Goal: Answer question/provide support: Share knowledge or assist other users

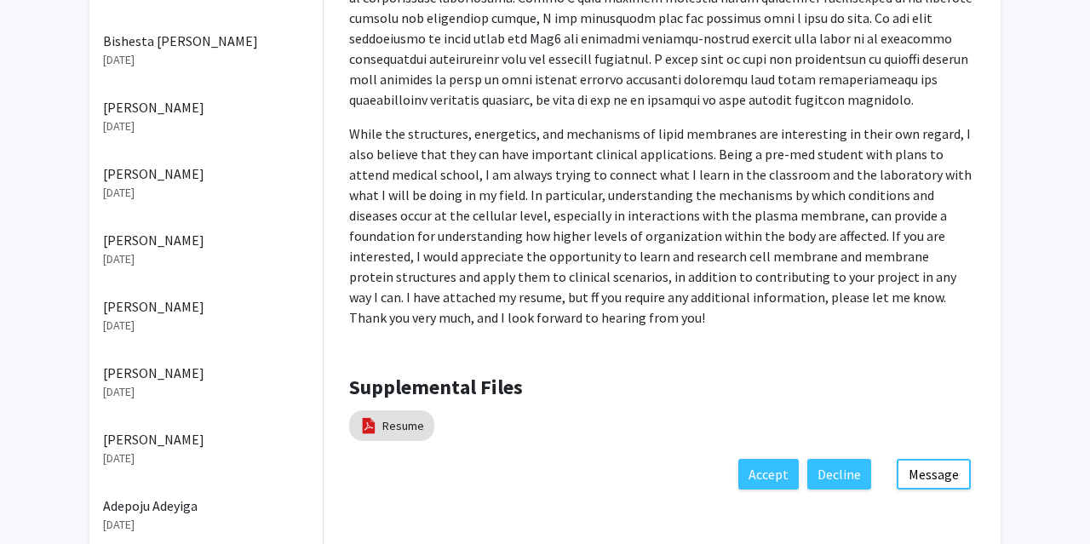
scroll to position [530, 0]
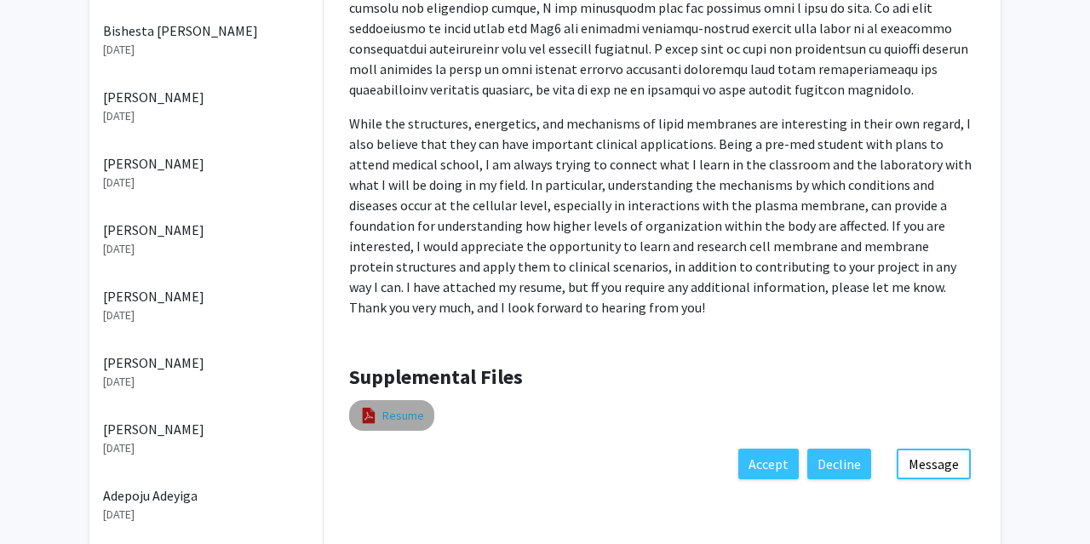
click at [395, 415] on link "Resume" at bounding box center [403, 416] width 42 height 18
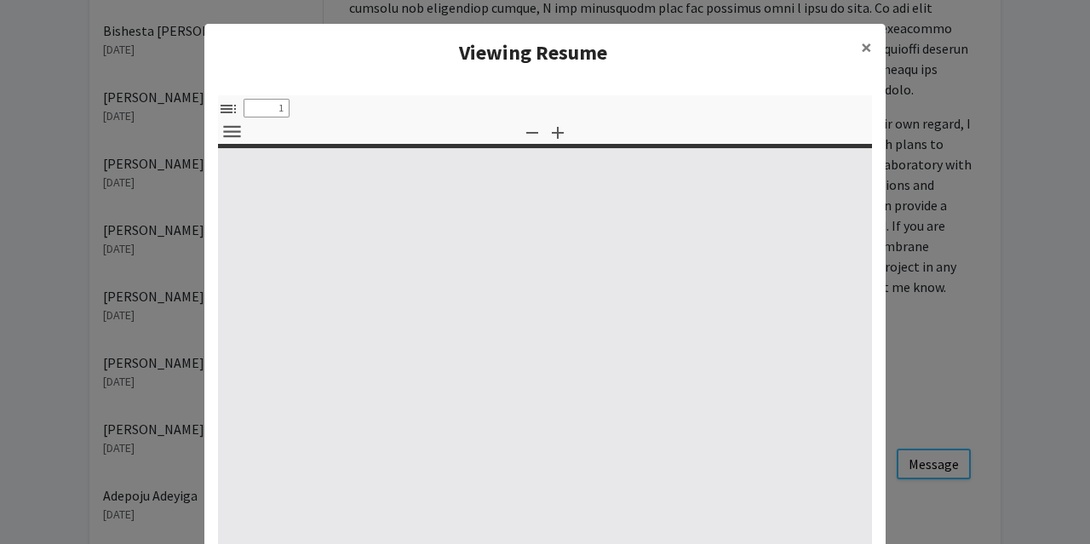
select select "custom"
type input "0"
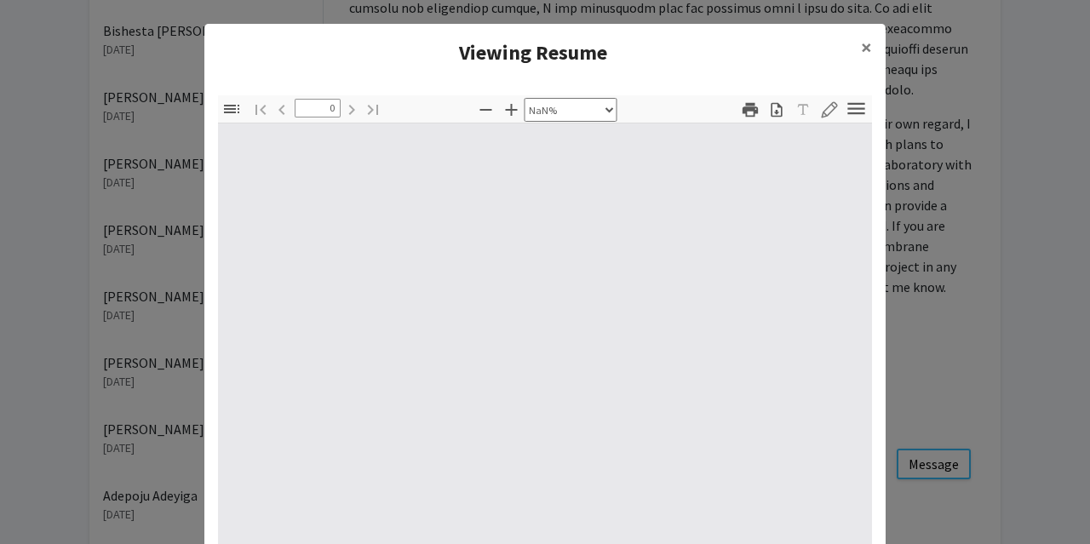
select select "auto"
type input "1"
select select "auto"
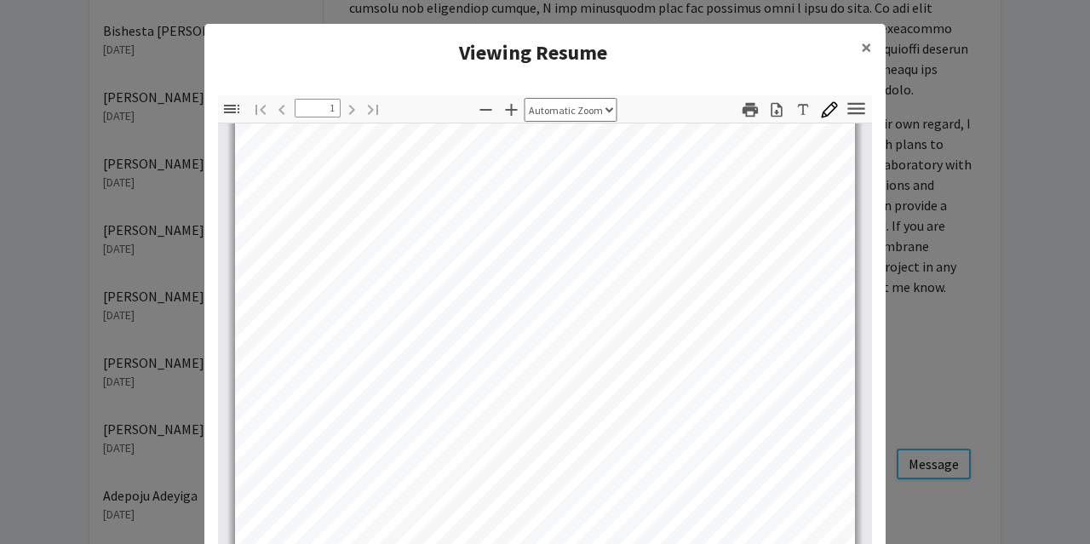
scroll to position [289, 0]
click at [862, 45] on span "×" at bounding box center [866, 47] width 11 height 26
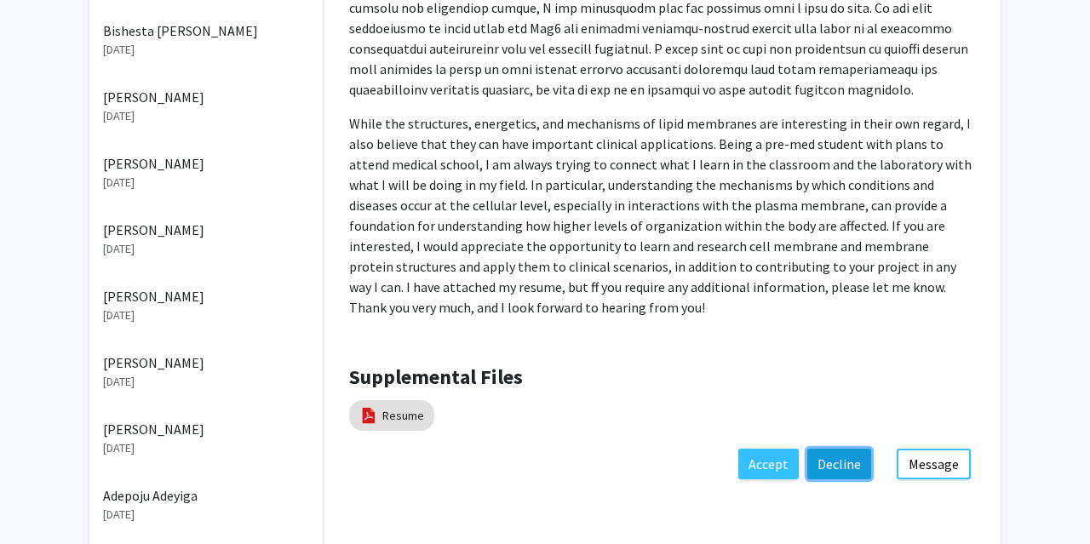
click at [831, 458] on button "Decline" at bounding box center [840, 464] width 64 height 31
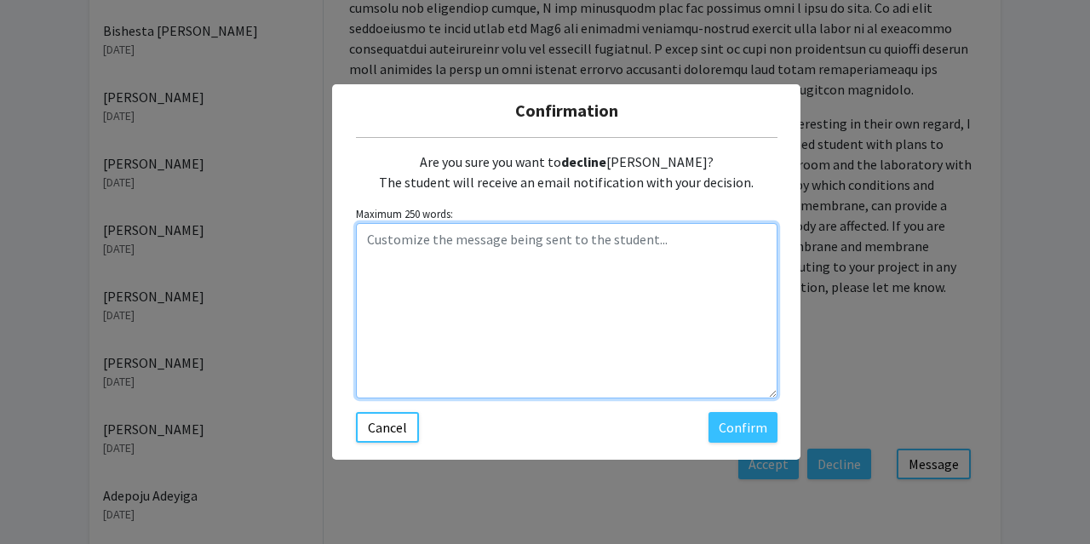
click at [601, 250] on textarea "Customize the message being sent to the student..." at bounding box center [567, 310] width 422 height 175
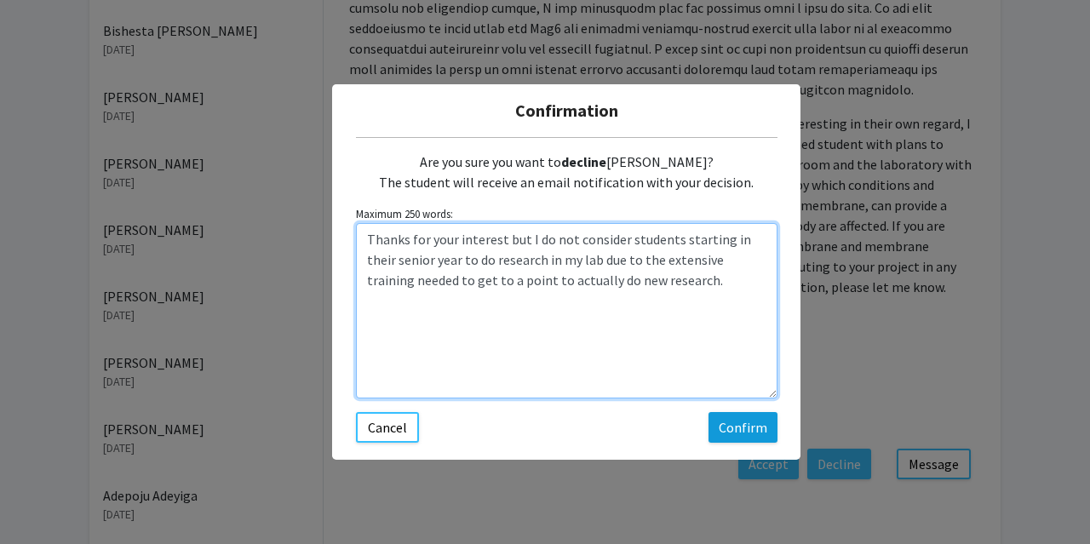
type textarea "Thanks for your interest but I do not consider students starting in their senio…"
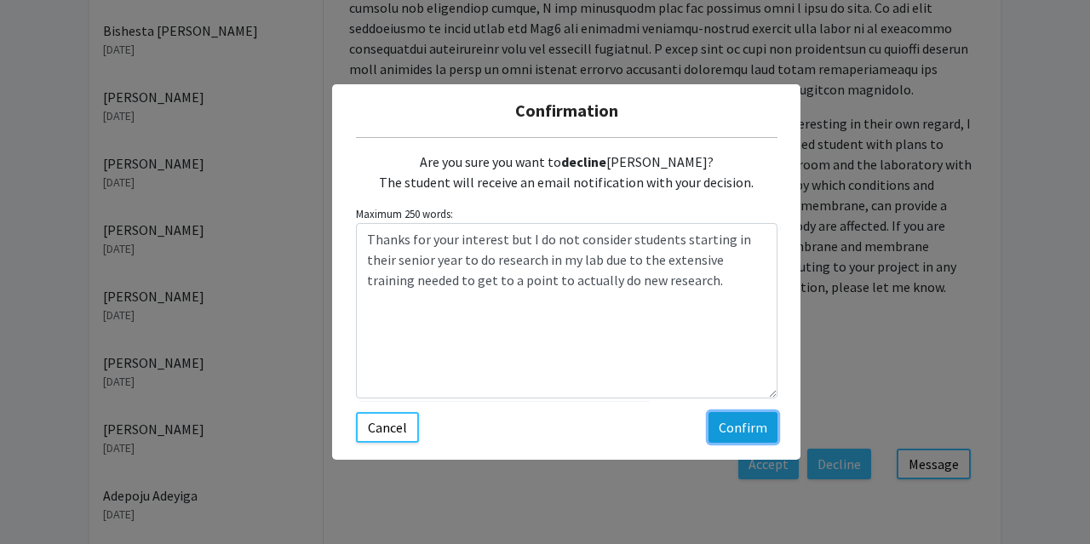
click at [739, 421] on button "Confirm" at bounding box center [743, 427] width 69 height 31
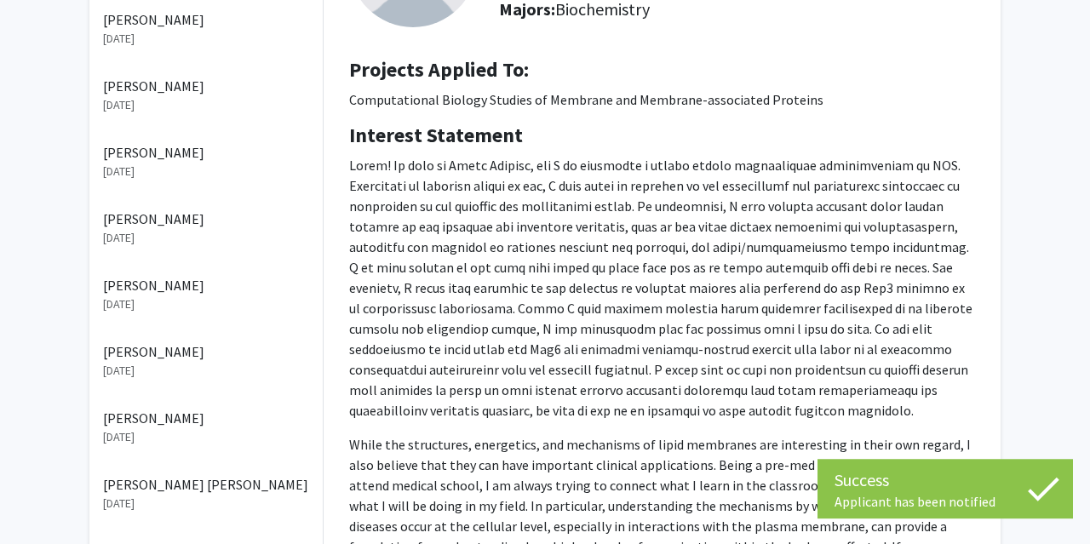
scroll to position [0, 0]
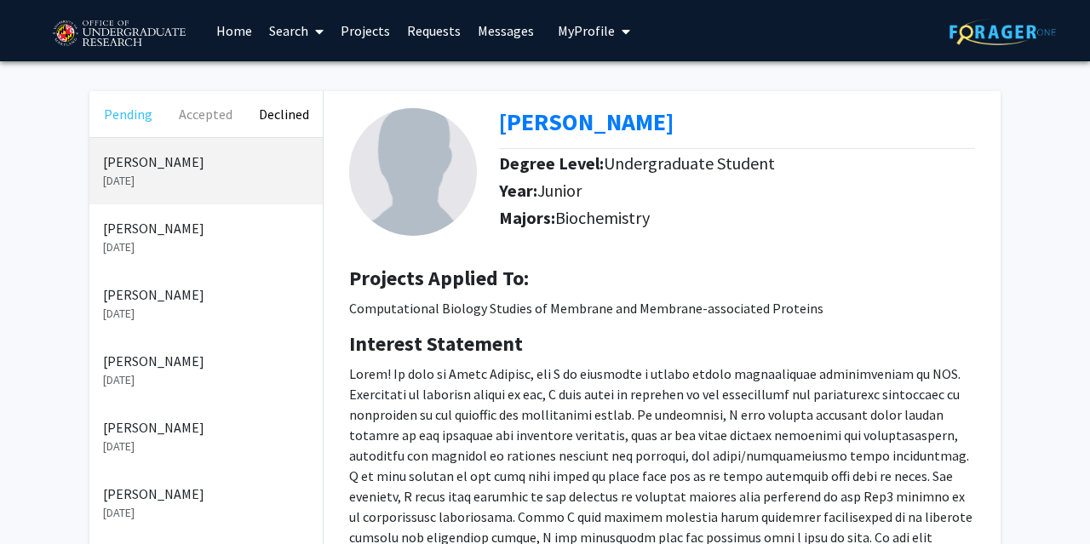
click at [118, 117] on button "Pending" at bounding box center [128, 114] width 78 height 46
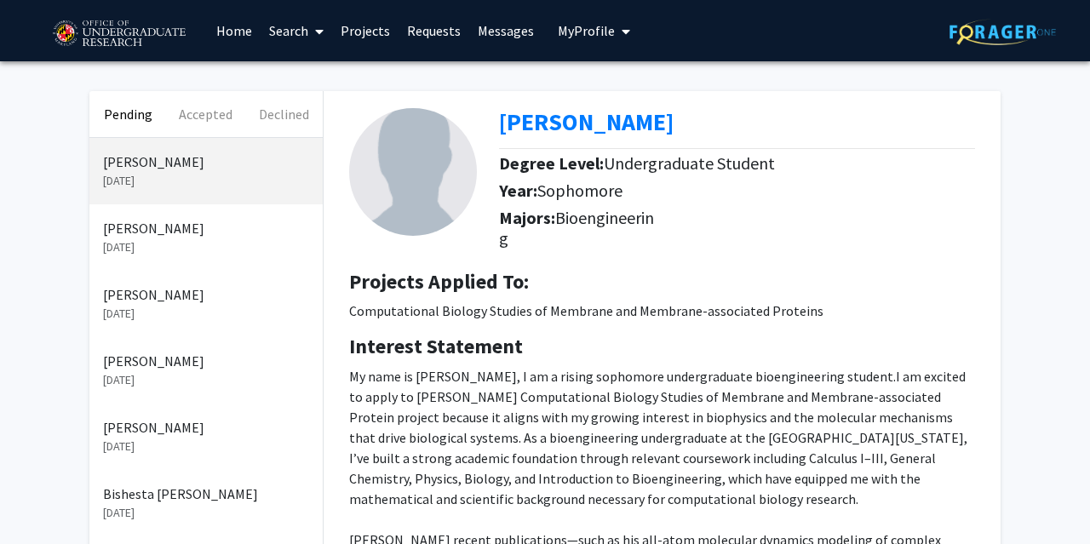
click at [145, 245] on p "[DATE]" at bounding box center [206, 248] width 206 height 18
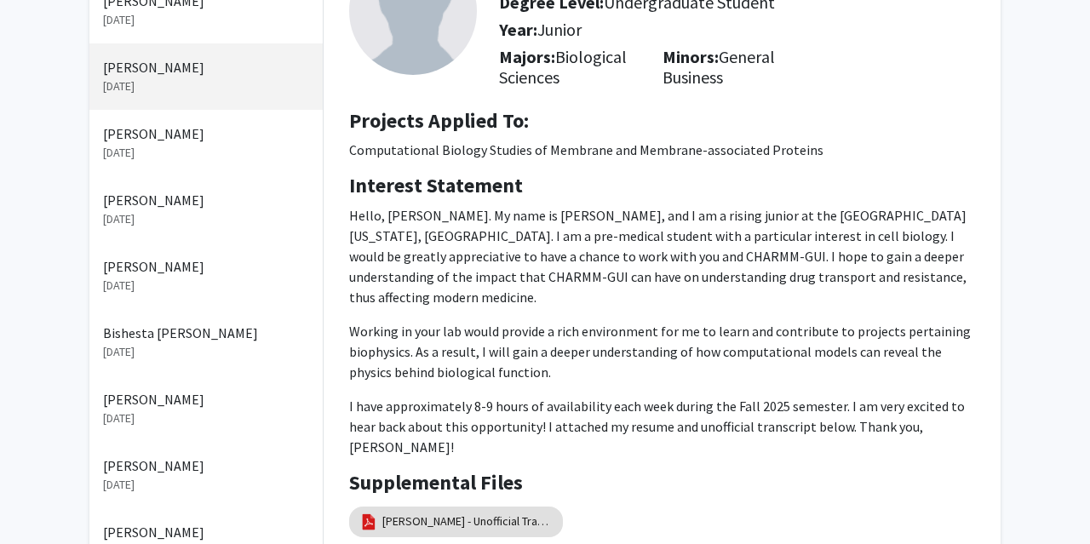
scroll to position [170, 0]
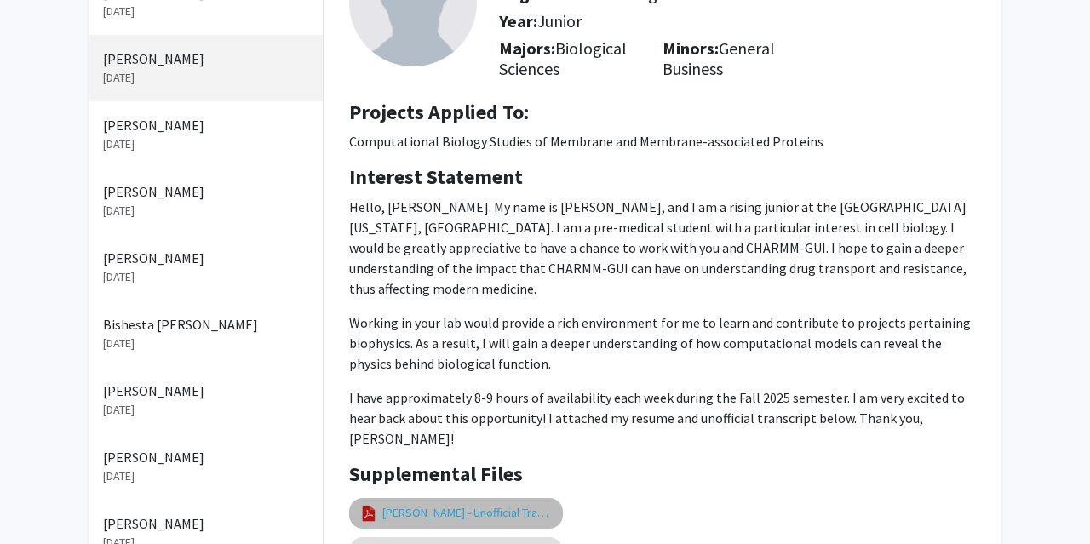
click at [468, 504] on link "[PERSON_NAME] - Unofficial Transcript as of [DATE]" at bounding box center [467, 513] width 170 height 18
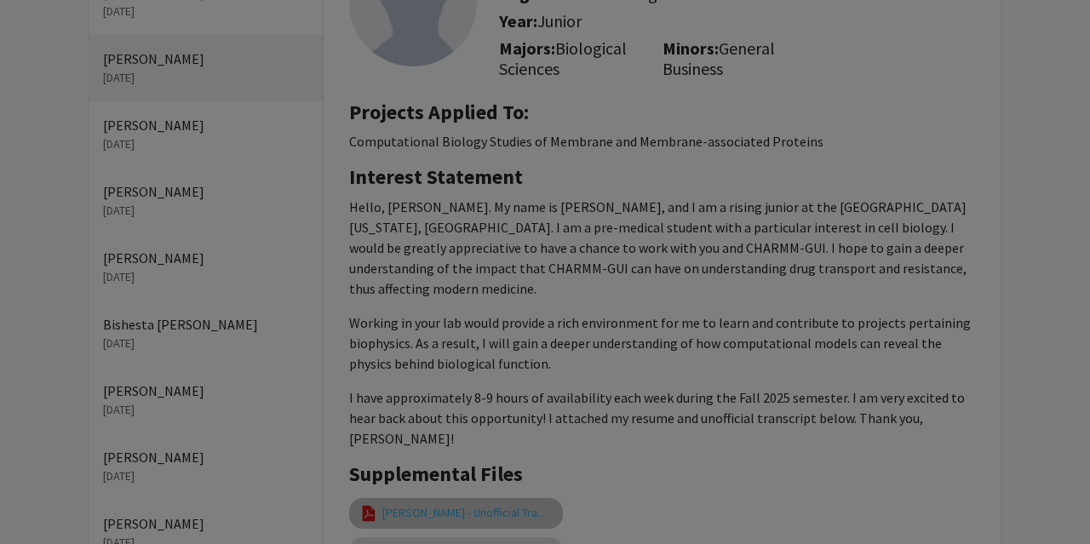
select select "custom"
type input "0"
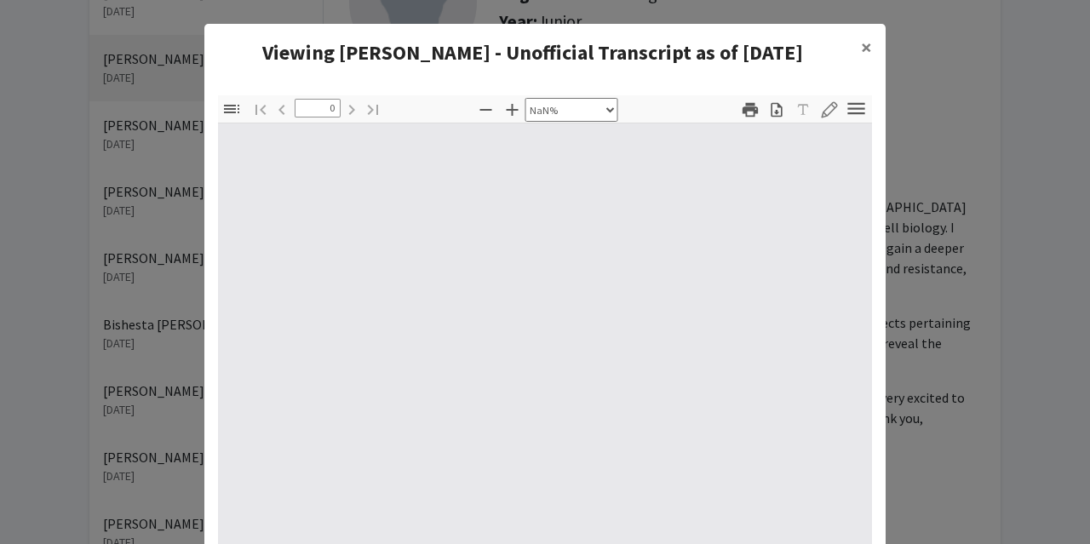
select select "auto"
type input "1"
select select "auto"
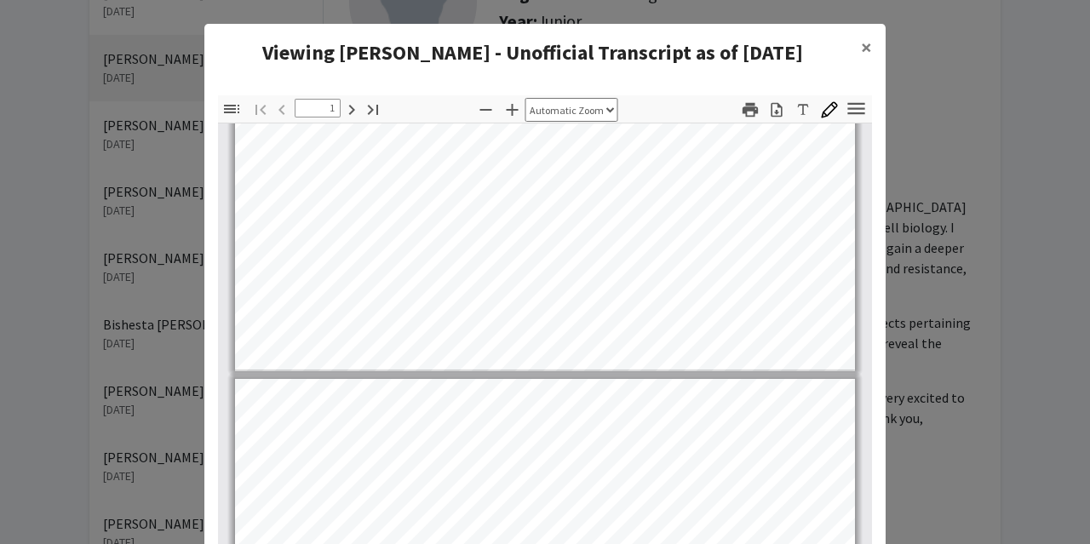
type input "2"
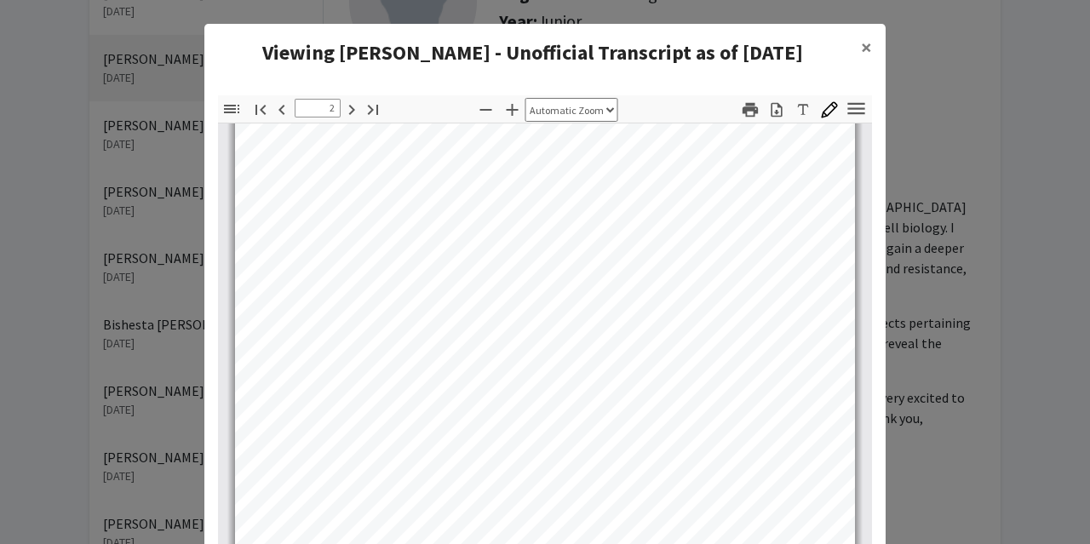
scroll to position [1200, 0]
click at [866, 53] on span "×" at bounding box center [866, 47] width 11 height 26
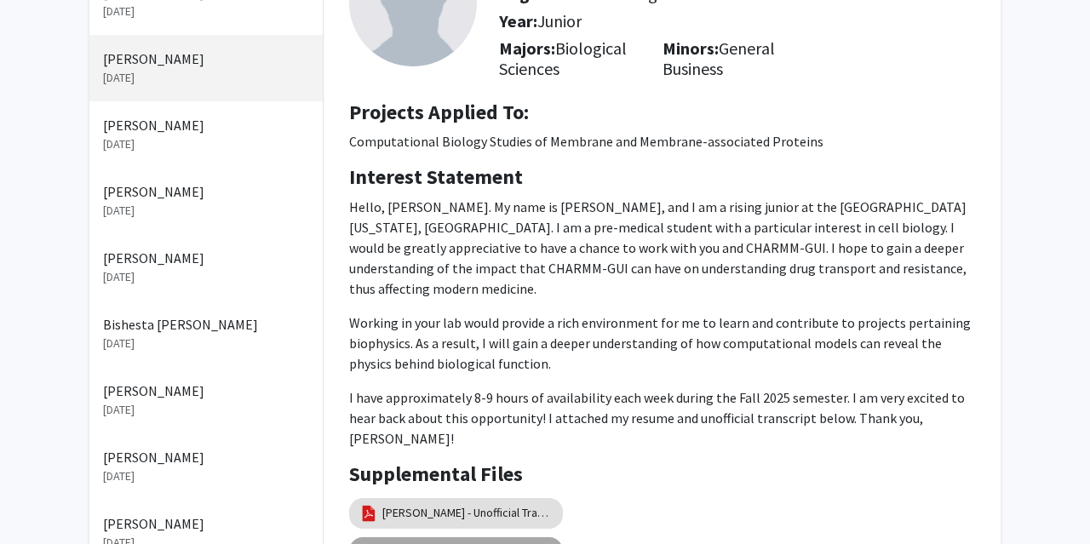
click at [493, 543] on link "[PERSON_NAME] Resume - [PERSON_NAME]" at bounding box center [467, 552] width 170 height 18
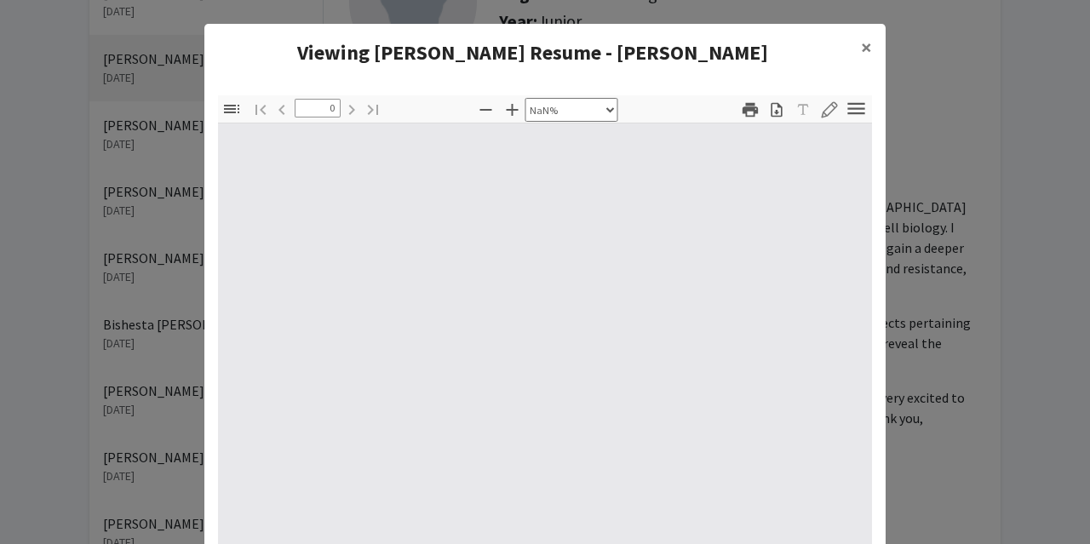
select select "auto"
type input "1"
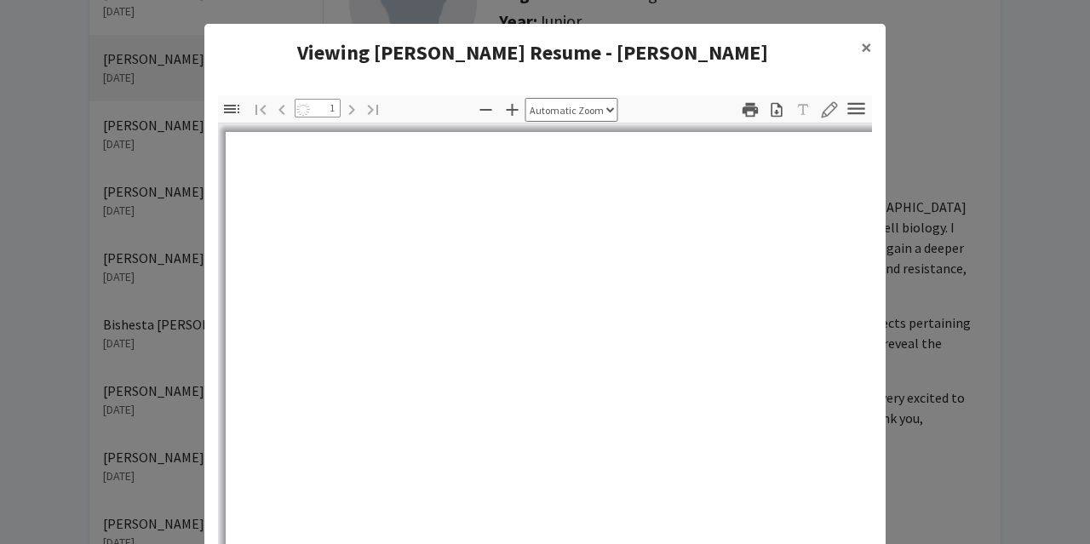
select select "auto"
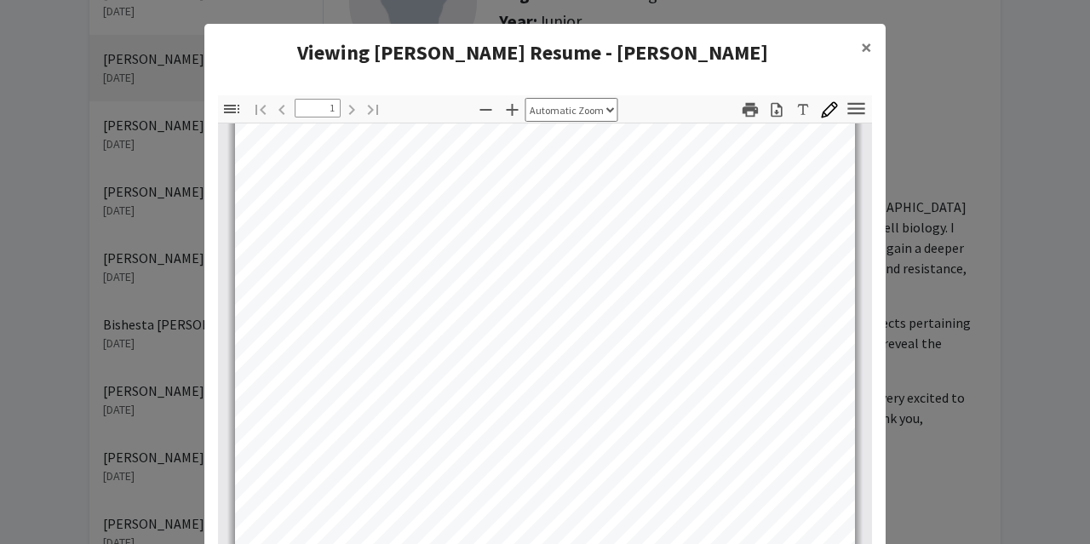
scroll to position [37, 0]
click at [857, 55] on button "×" at bounding box center [867, 48] width 38 height 48
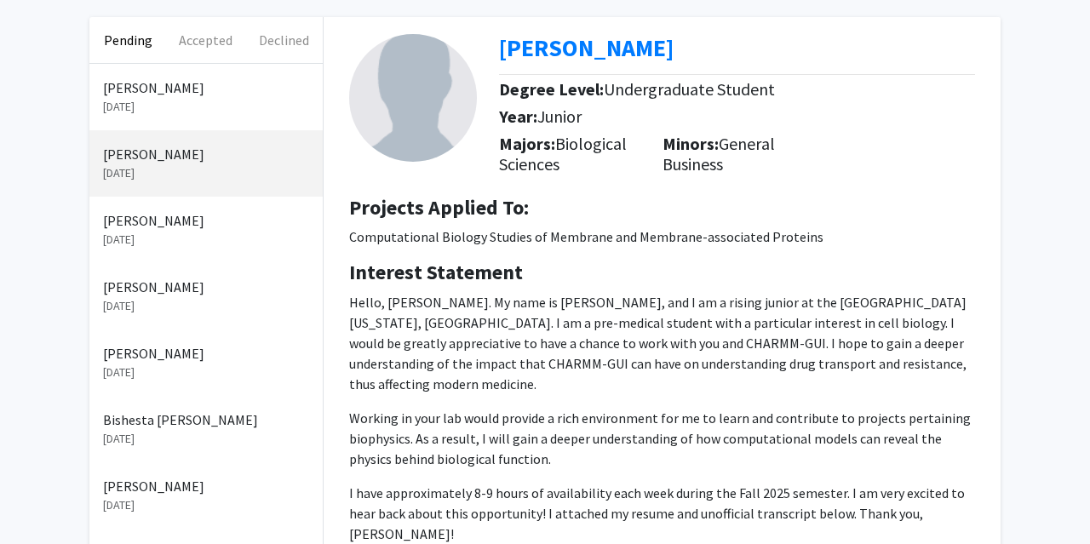
scroll to position [48, 0]
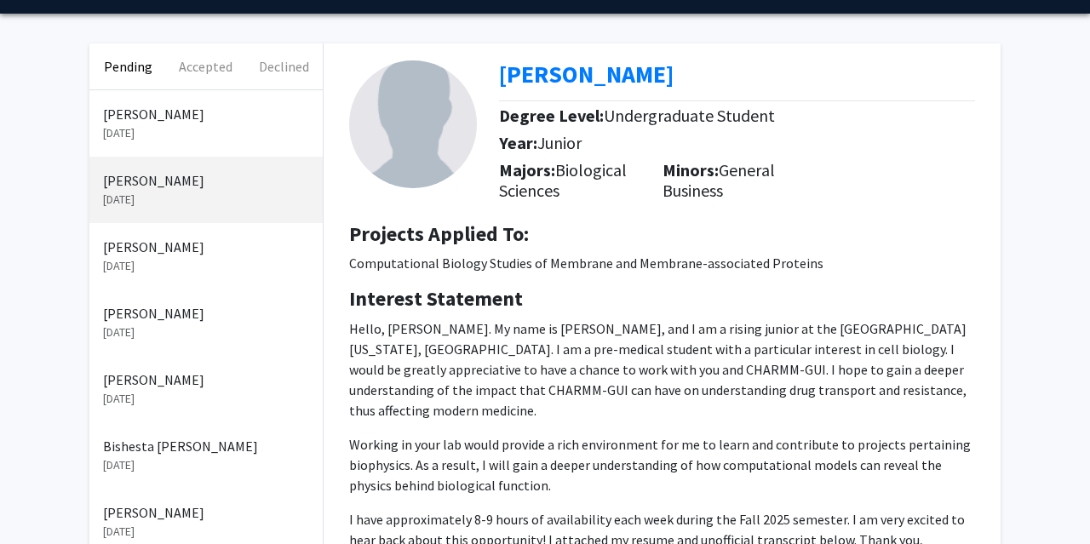
click at [153, 122] on p "[PERSON_NAME]" at bounding box center [206, 114] width 206 height 20
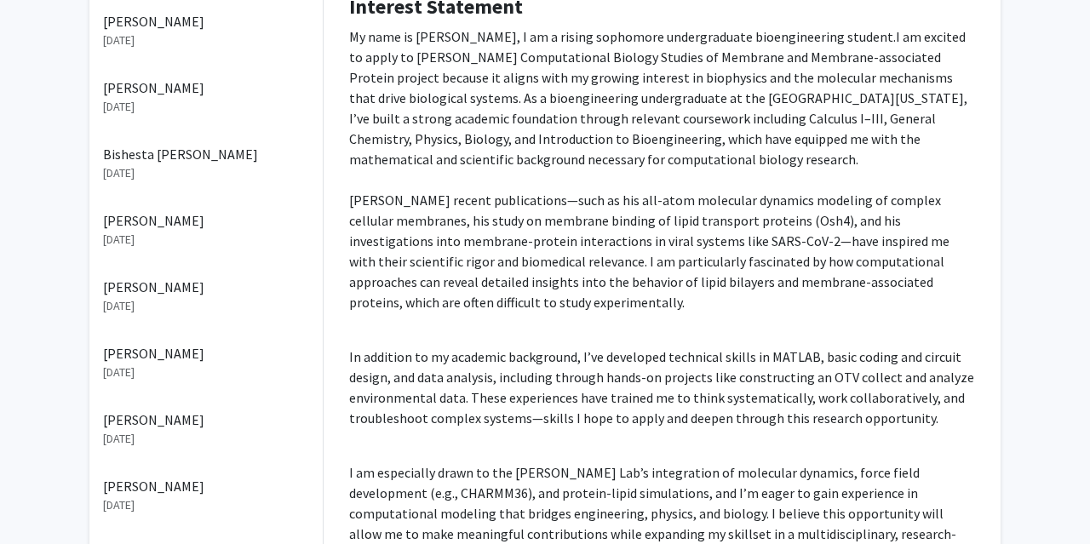
scroll to position [557, 0]
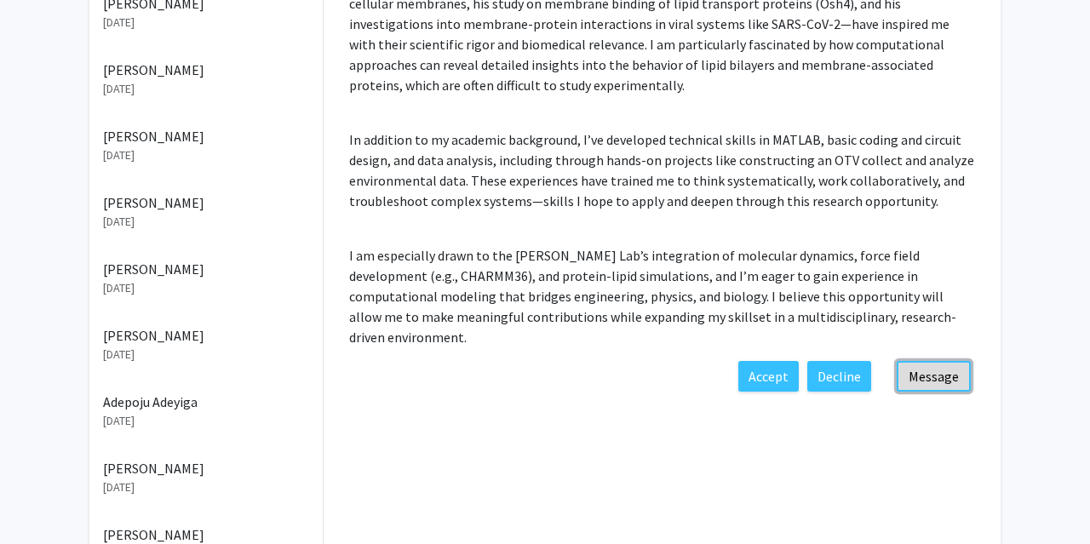
click at [914, 361] on button "Message" at bounding box center [934, 376] width 74 height 31
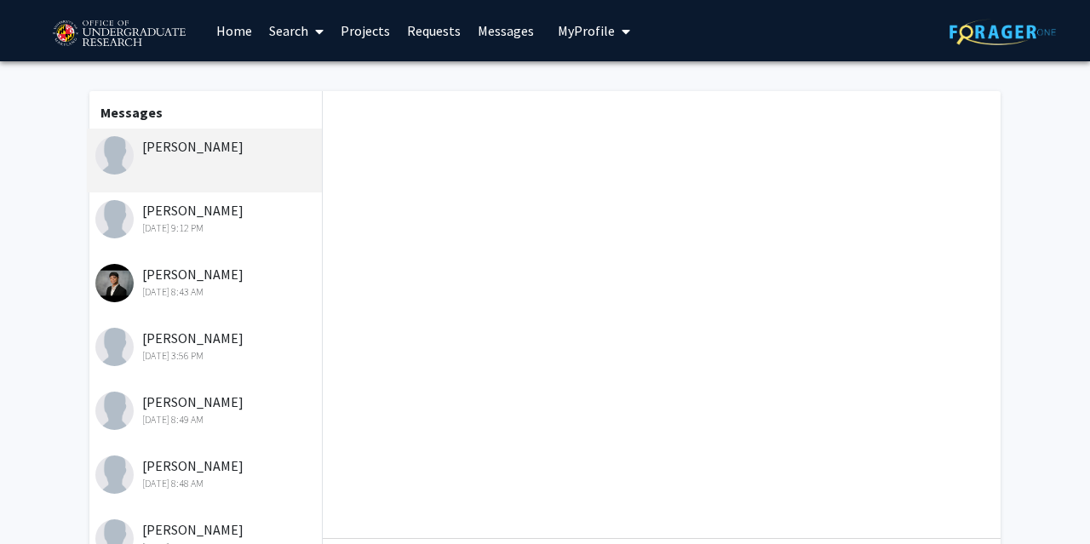
scroll to position [232, 0]
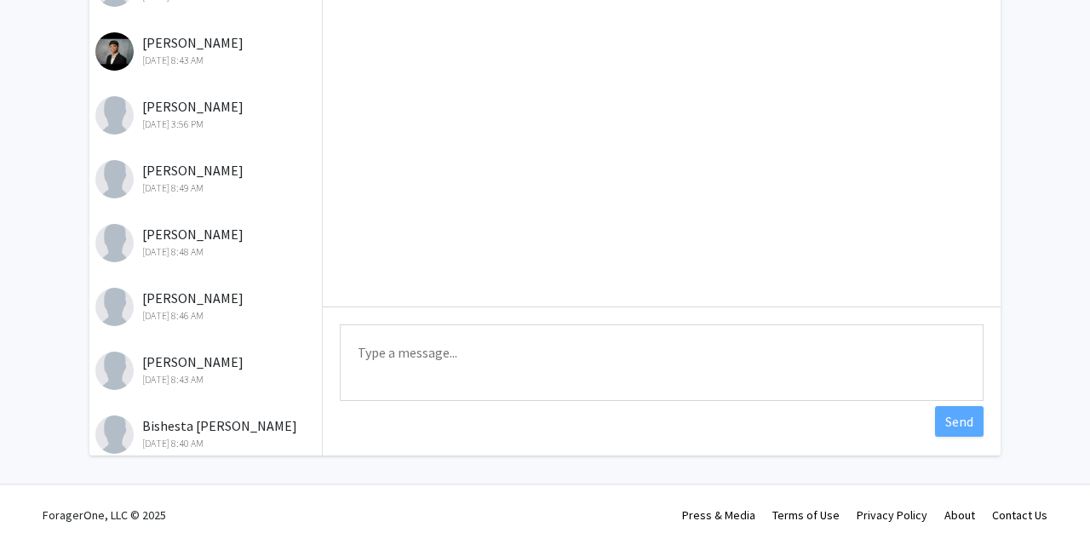
click at [778, 354] on textarea "Type a message" at bounding box center [662, 363] width 644 height 77
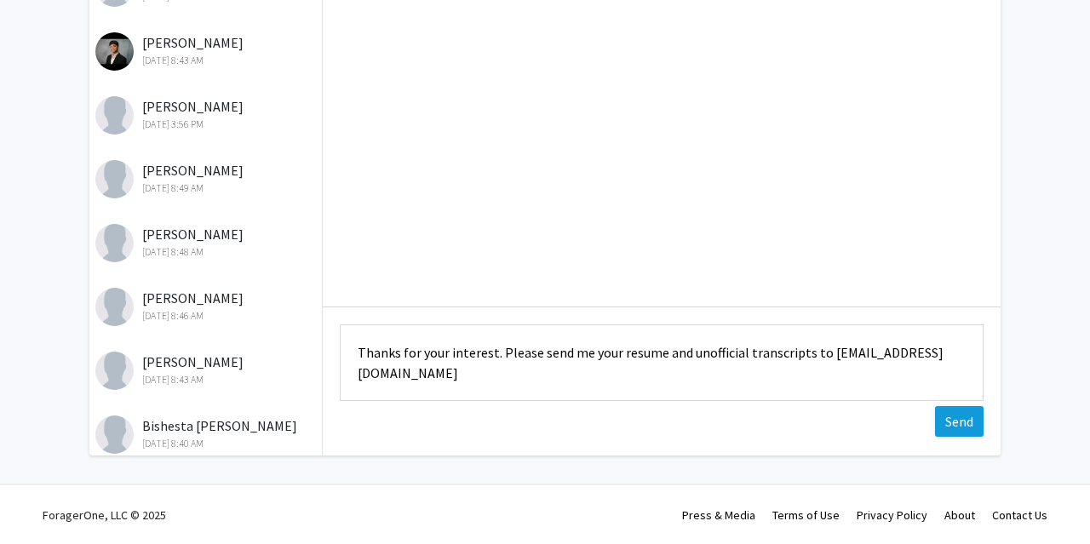
type textarea "Thanks for your interest. Please send me your resume and unofficial transcripts…"
click at [963, 415] on button "Send" at bounding box center [959, 421] width 49 height 31
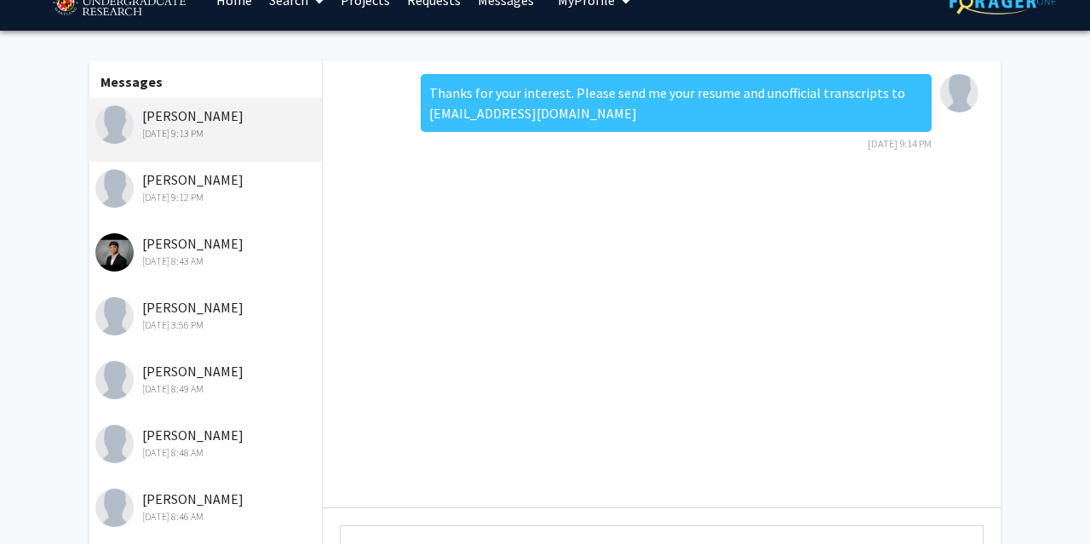
scroll to position [0, 0]
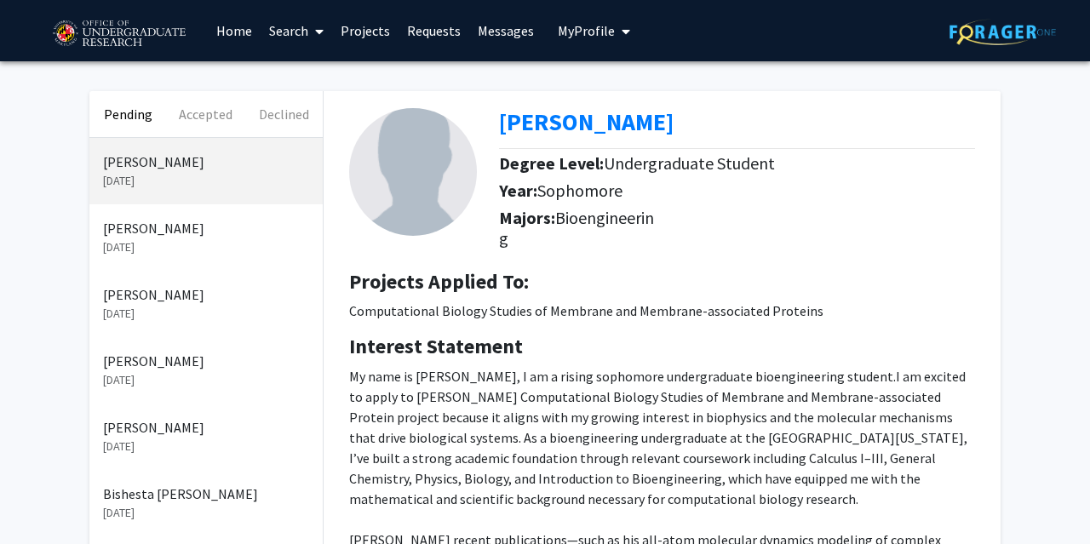
click at [154, 244] on p "[DATE]" at bounding box center [206, 248] width 206 height 18
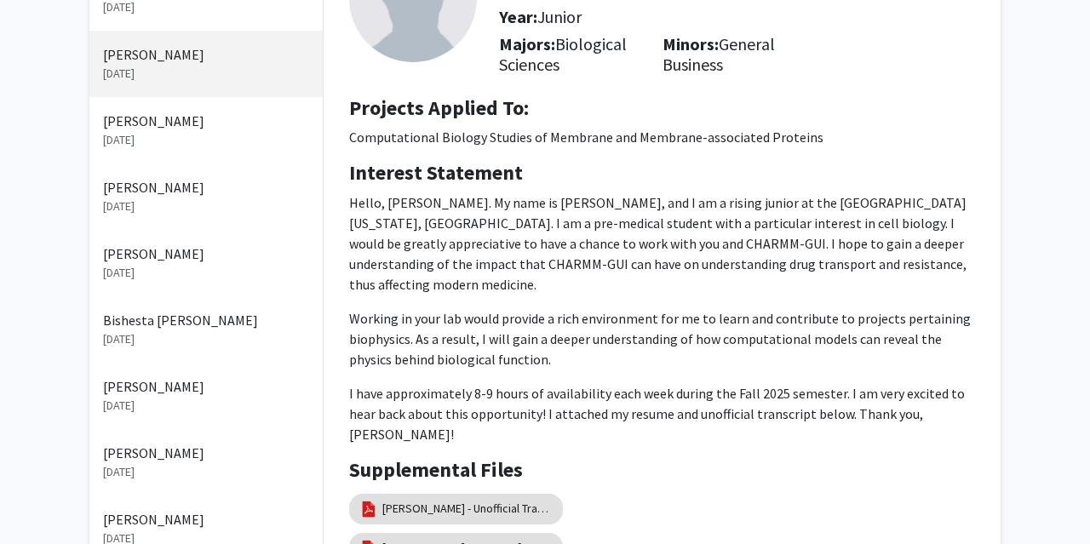
scroll to position [175, 0]
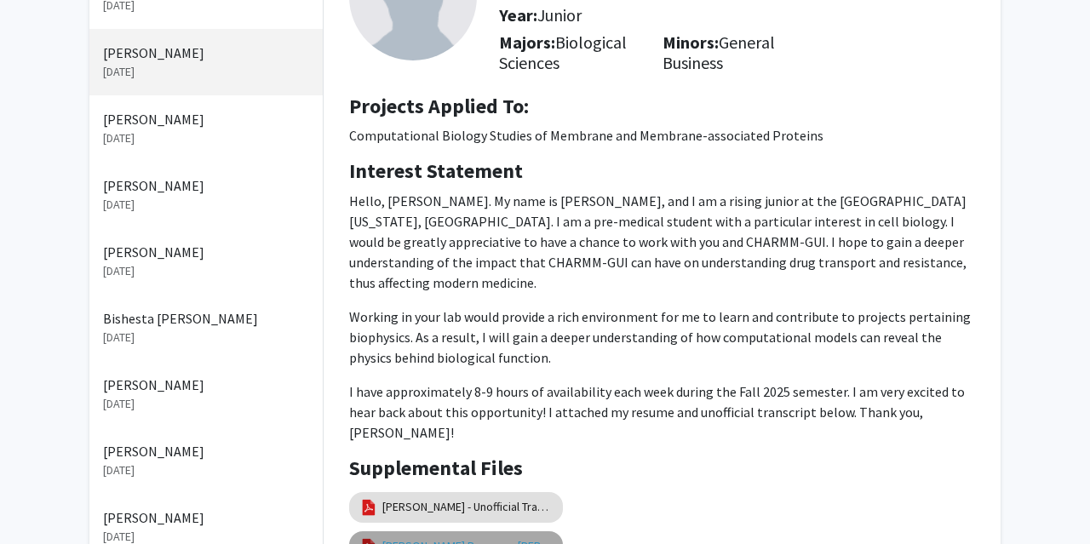
click at [462, 538] on link "[PERSON_NAME] Resume - [PERSON_NAME]" at bounding box center [467, 547] width 170 height 18
select select "custom"
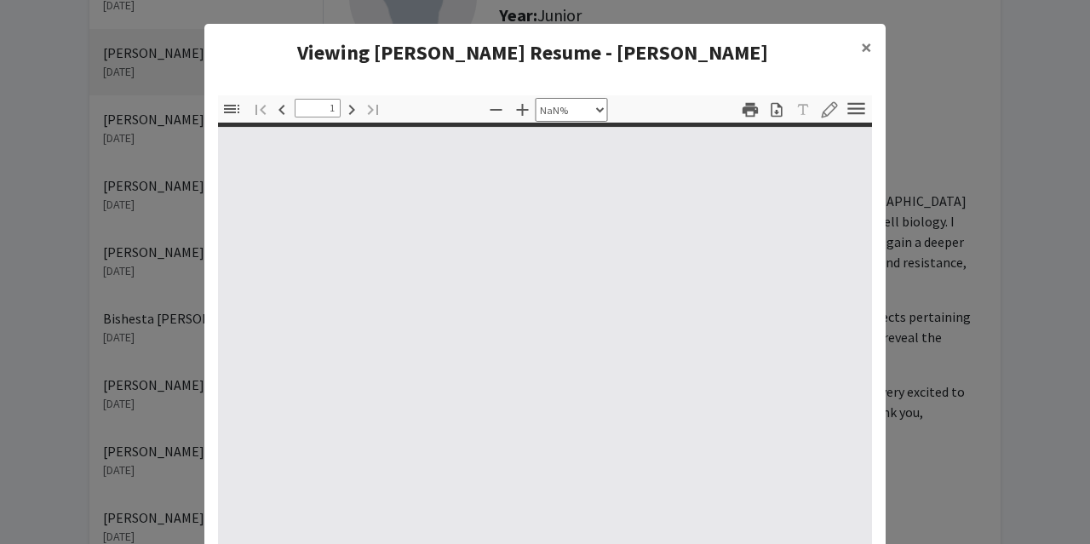
type input "0"
select select "auto"
type input "1"
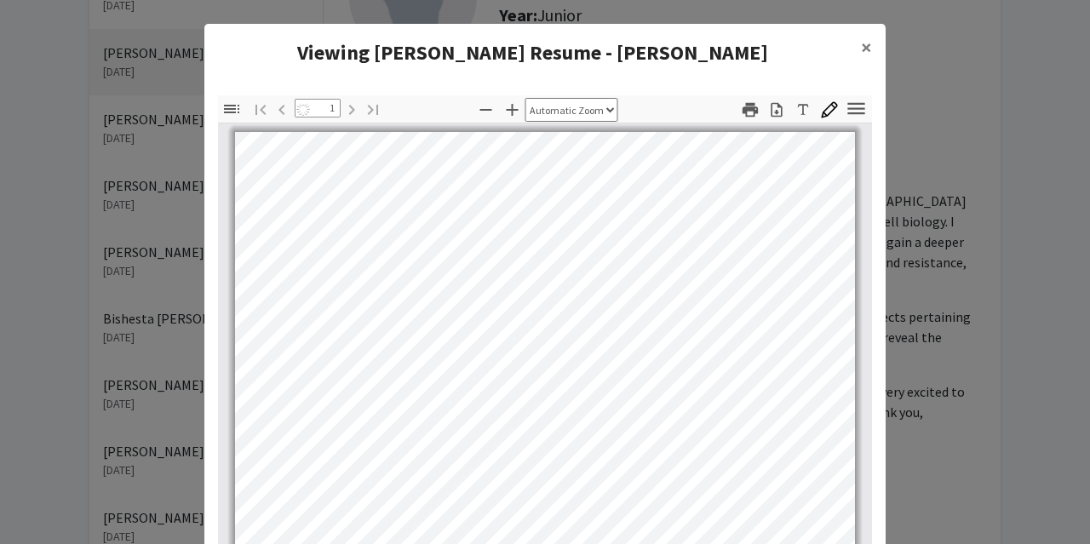
select select "auto"
click at [866, 49] on span "×" at bounding box center [866, 47] width 11 height 26
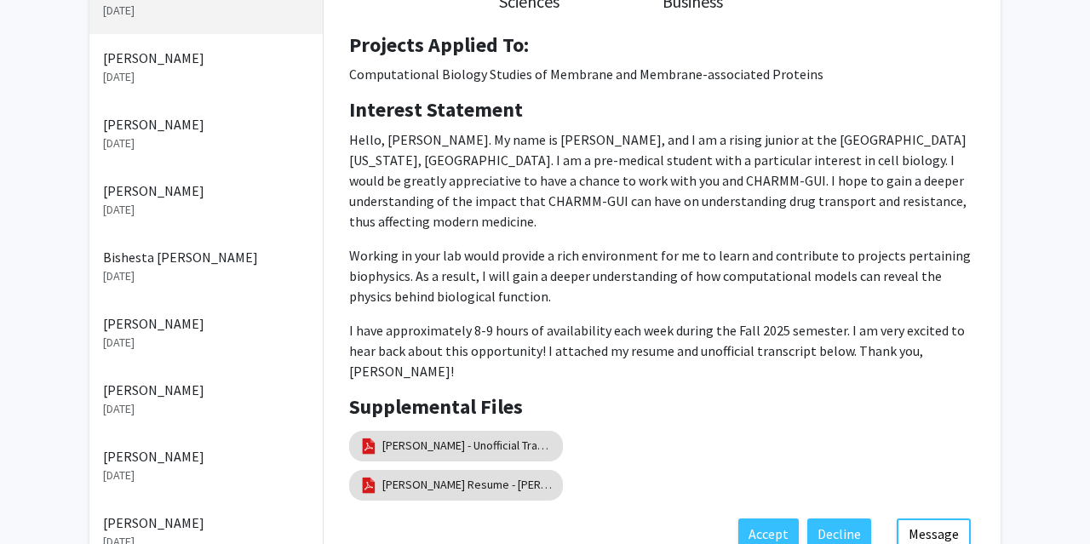
scroll to position [238, 0]
click at [834, 518] on button "Decline" at bounding box center [840, 533] width 64 height 31
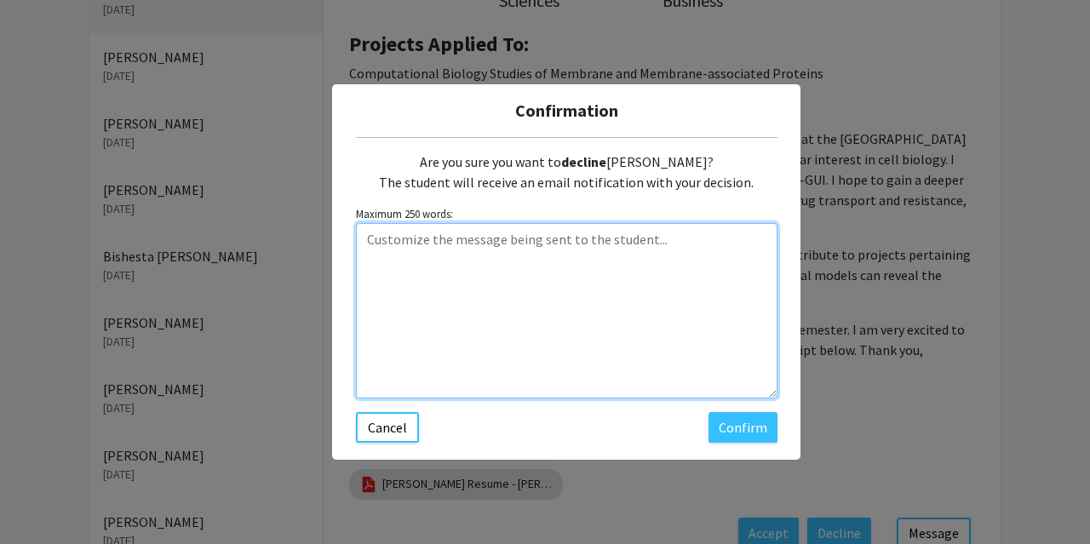
click at [636, 238] on textarea "Customize the message being sent to the student..." at bounding box center [567, 310] width 422 height 175
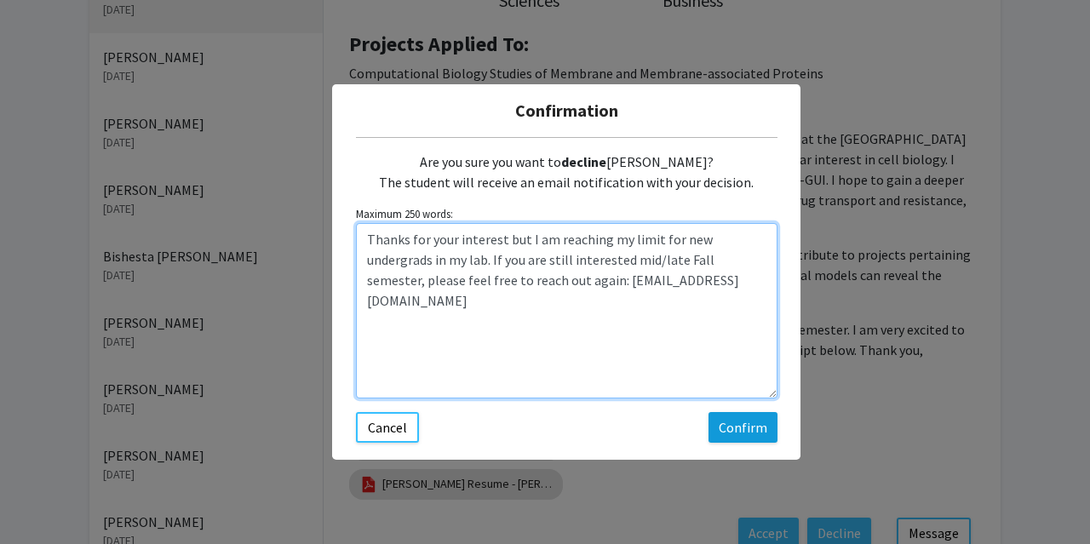
type textarea "Thanks for your interest but I am reaching my limit for new undergrads in my la…"
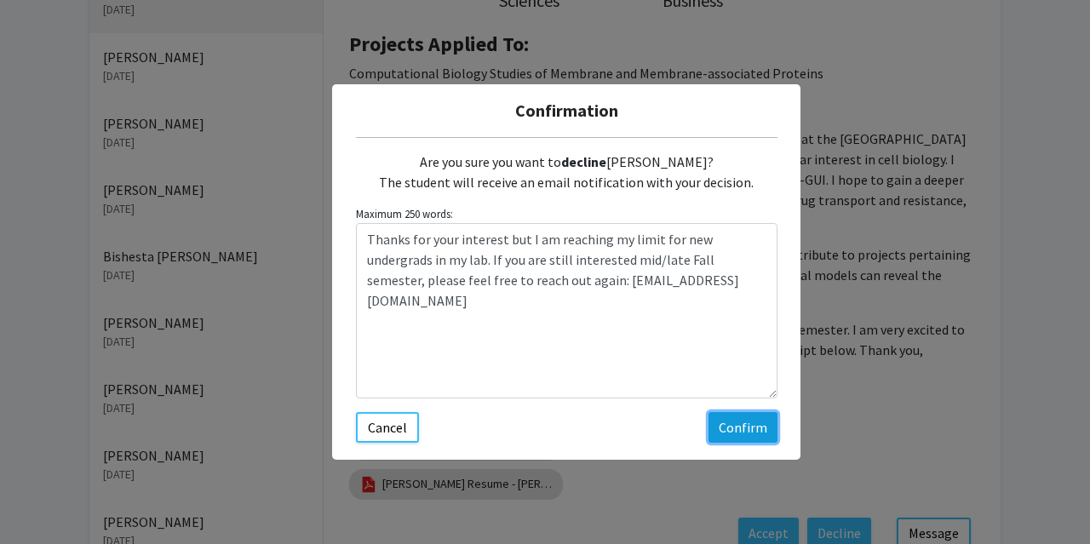
click at [754, 428] on button "Confirm" at bounding box center [743, 427] width 69 height 31
